Goal: Task Accomplishment & Management: Manage account settings

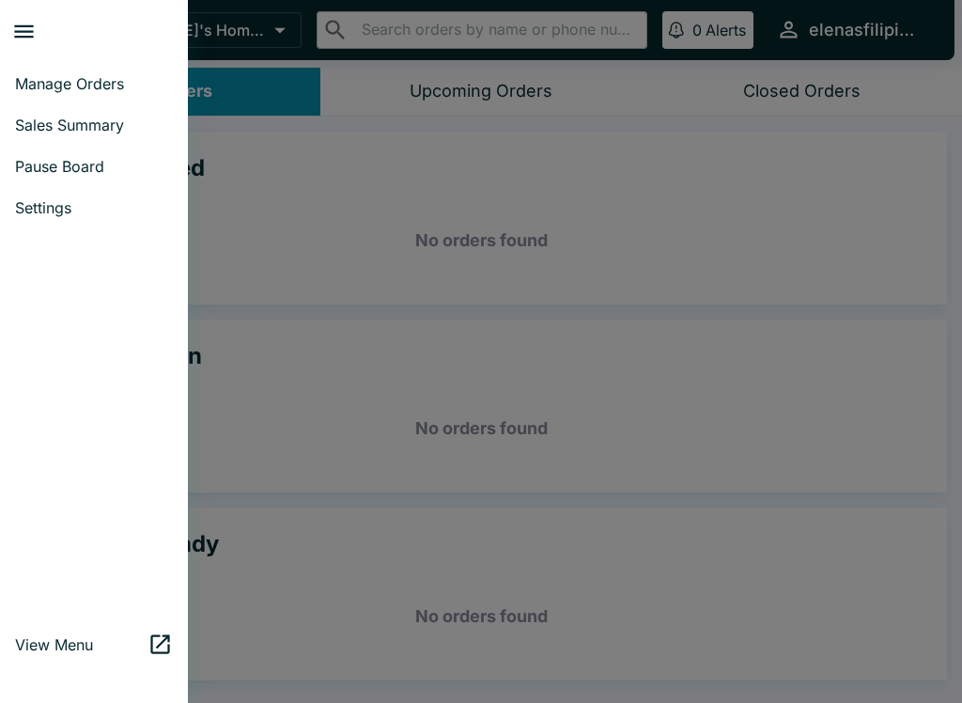
click at [82, 128] on span "Sales Summary" at bounding box center [94, 125] width 158 height 19
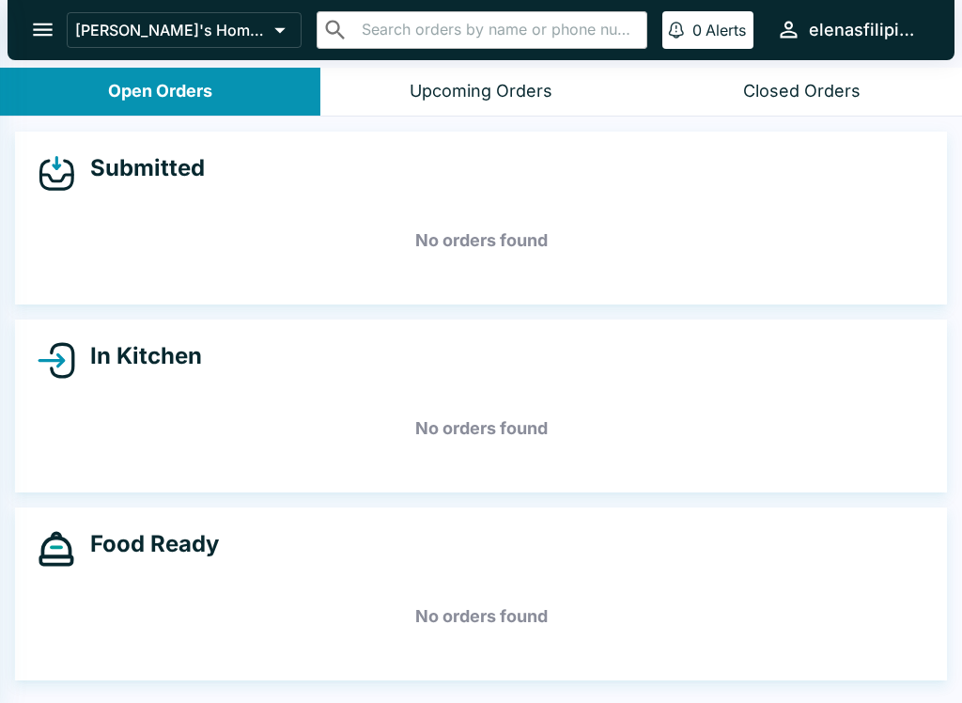
select select "03:00"
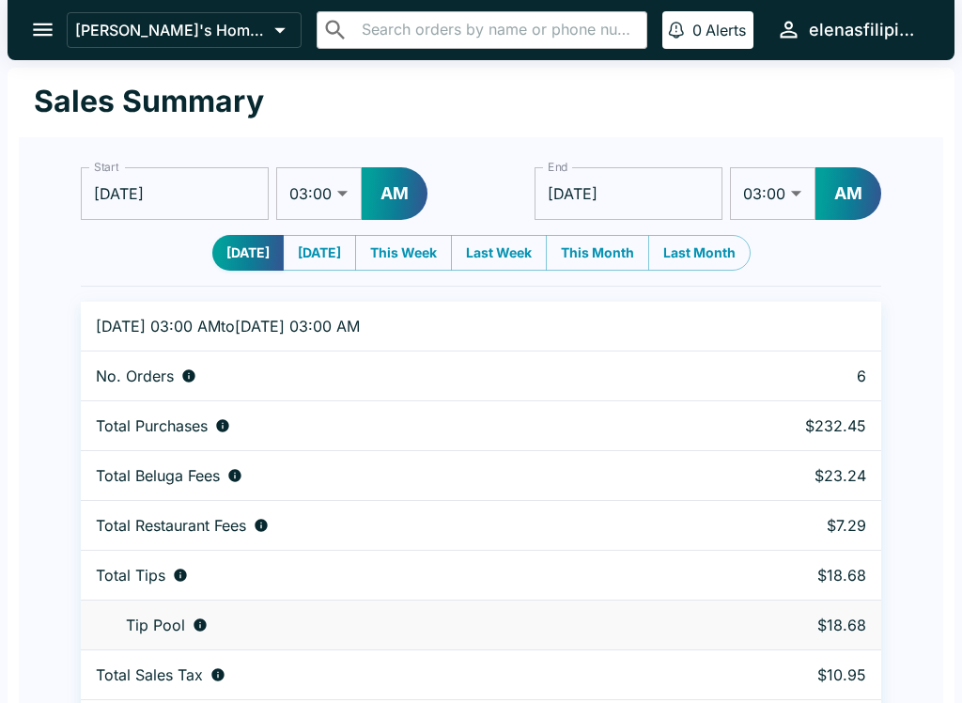
click at [45, 30] on icon "open drawer" at bounding box center [43, 29] width 20 height 13
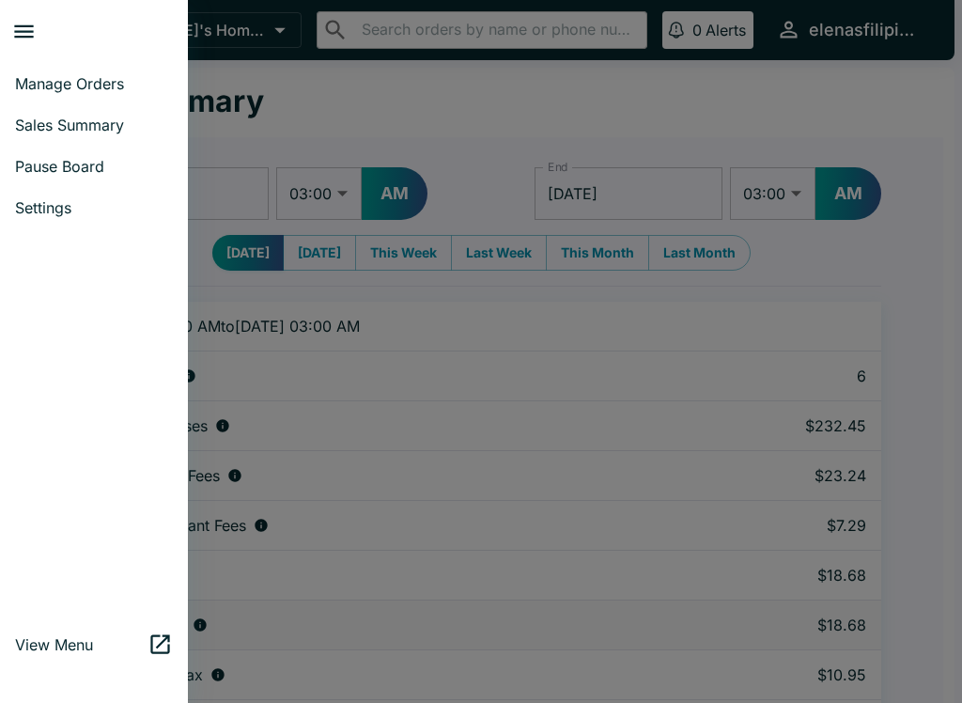
click at [88, 80] on span "Manage Orders" at bounding box center [94, 83] width 158 height 19
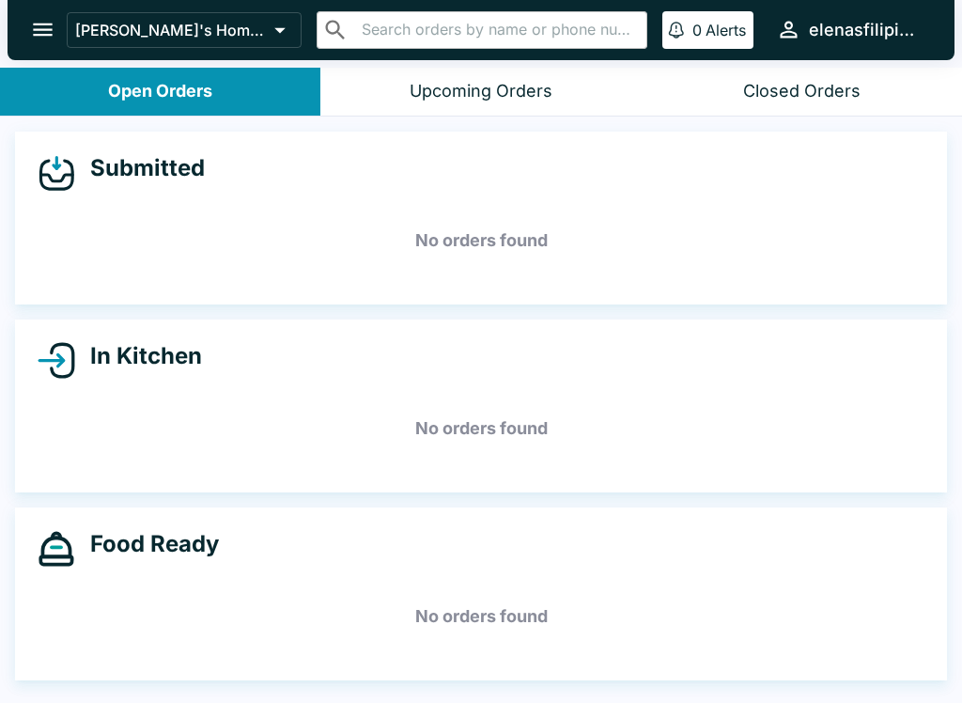
click at [43, 18] on icon "open drawer" at bounding box center [42, 29] width 25 height 25
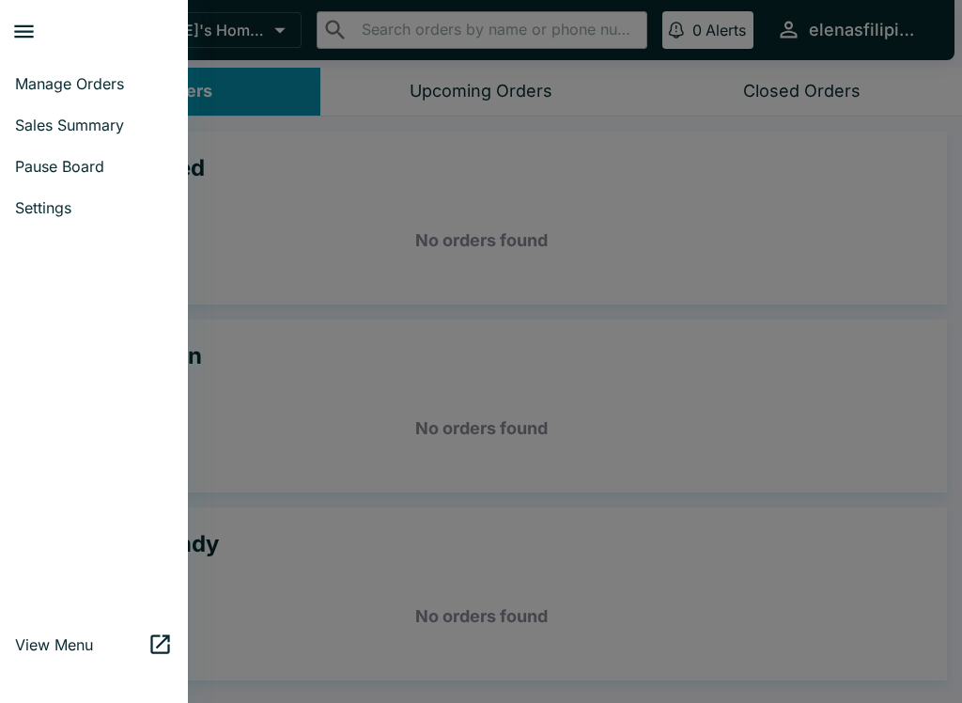
click at [80, 133] on span "Sales Summary" at bounding box center [94, 125] width 158 height 19
select select "03:00"
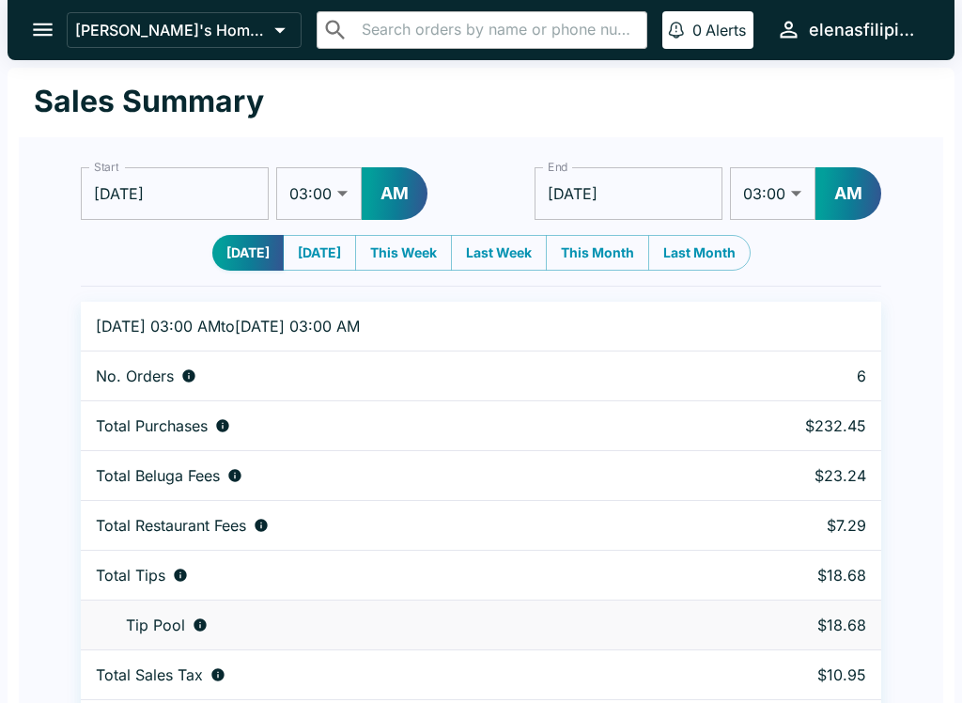
click at [64, 7] on div "[PERSON_NAME]'s Home of the Finest Filipino Foods ​ ​ 0 Alerts elenasfilipinofo…" at bounding box center [481, 30] width 947 height 60
click at [49, 28] on icon "open drawer" at bounding box center [42, 29] width 25 height 25
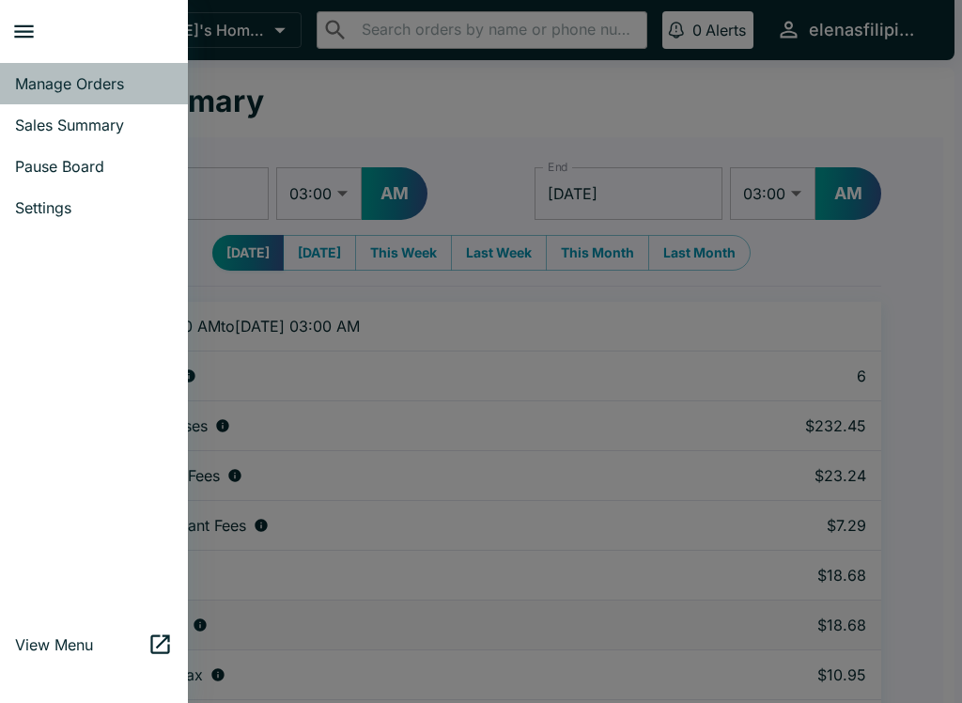
click at [70, 86] on span "Manage Orders" at bounding box center [94, 83] width 158 height 19
